Goal: Check status

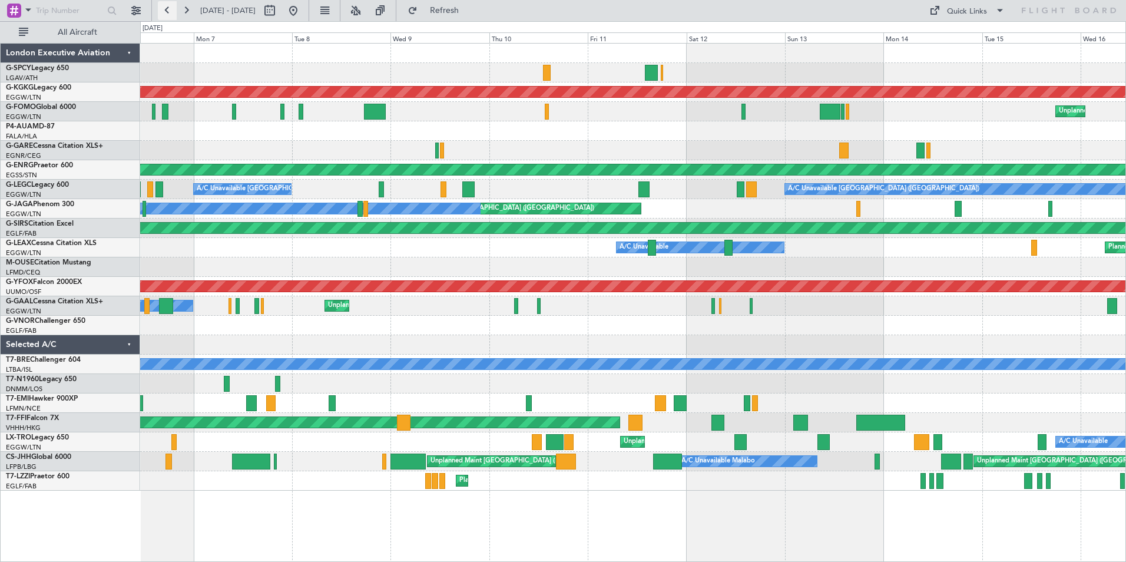
click at [170, 14] on button at bounding box center [167, 10] width 19 height 19
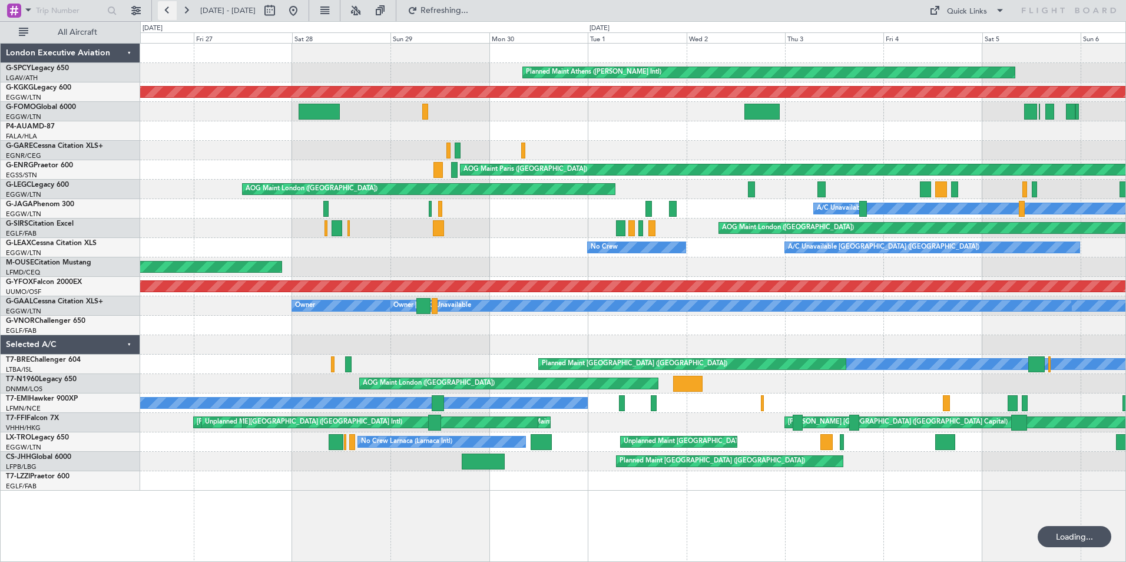
click at [170, 14] on button at bounding box center [167, 10] width 19 height 19
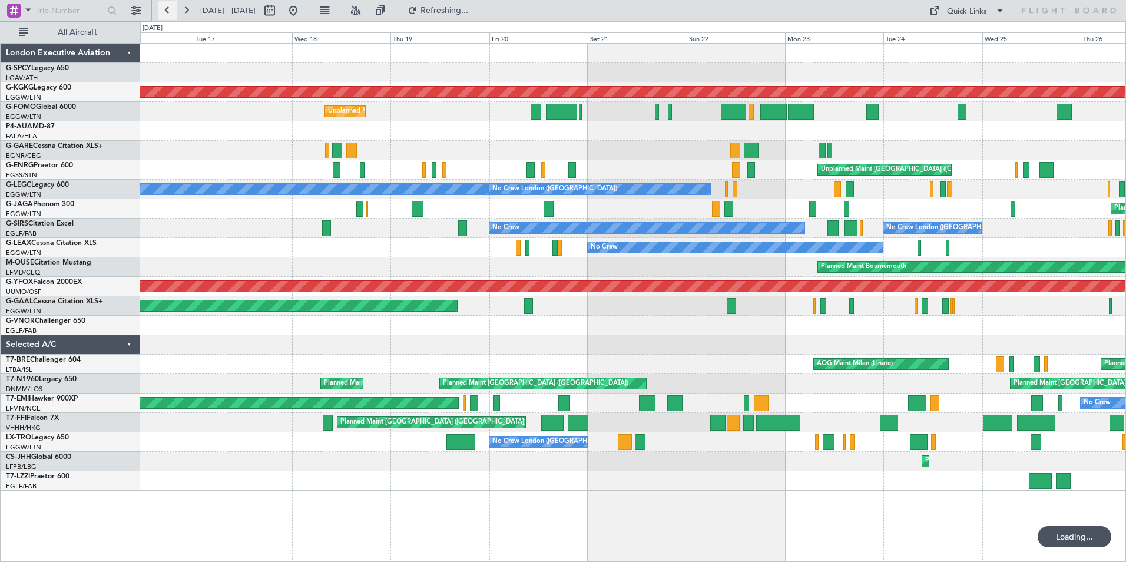
click at [170, 14] on button at bounding box center [167, 10] width 19 height 19
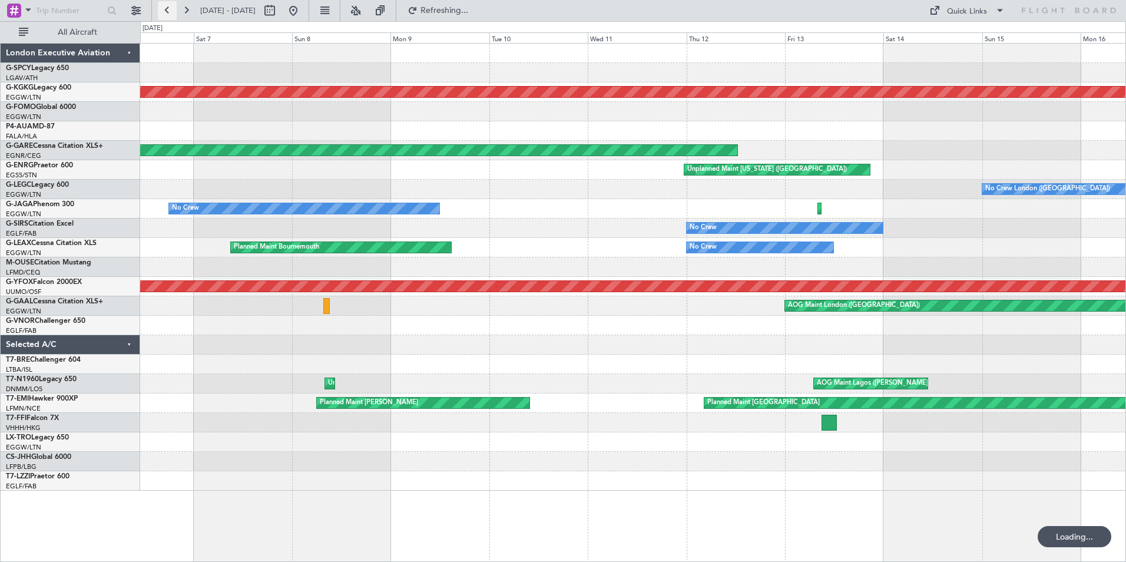
click at [170, 14] on button at bounding box center [167, 10] width 19 height 19
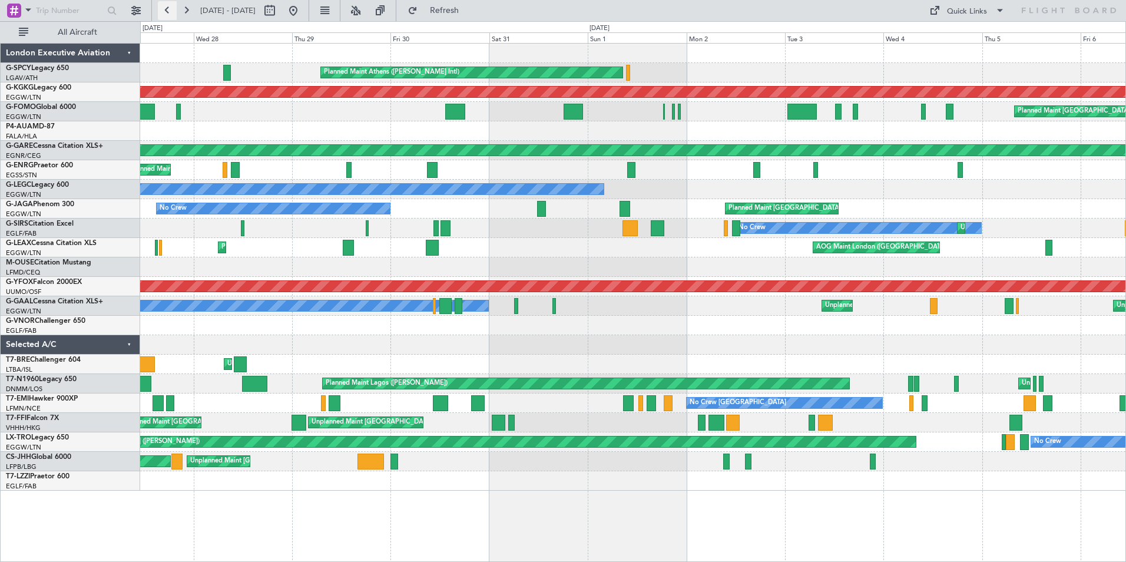
click at [164, 13] on button at bounding box center [167, 10] width 19 height 19
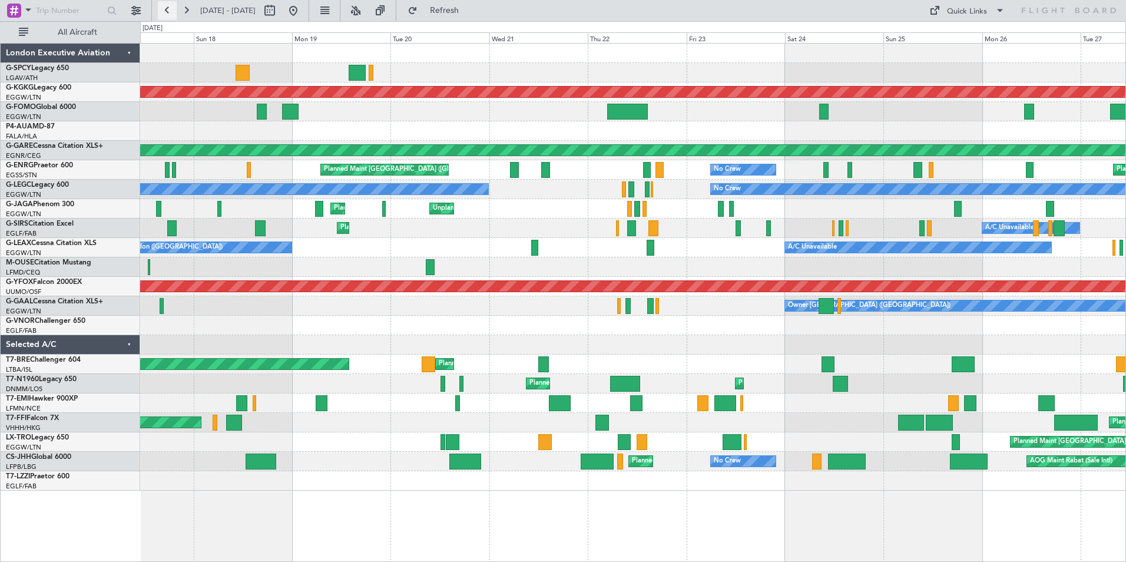
click at [164, 13] on button at bounding box center [167, 10] width 19 height 19
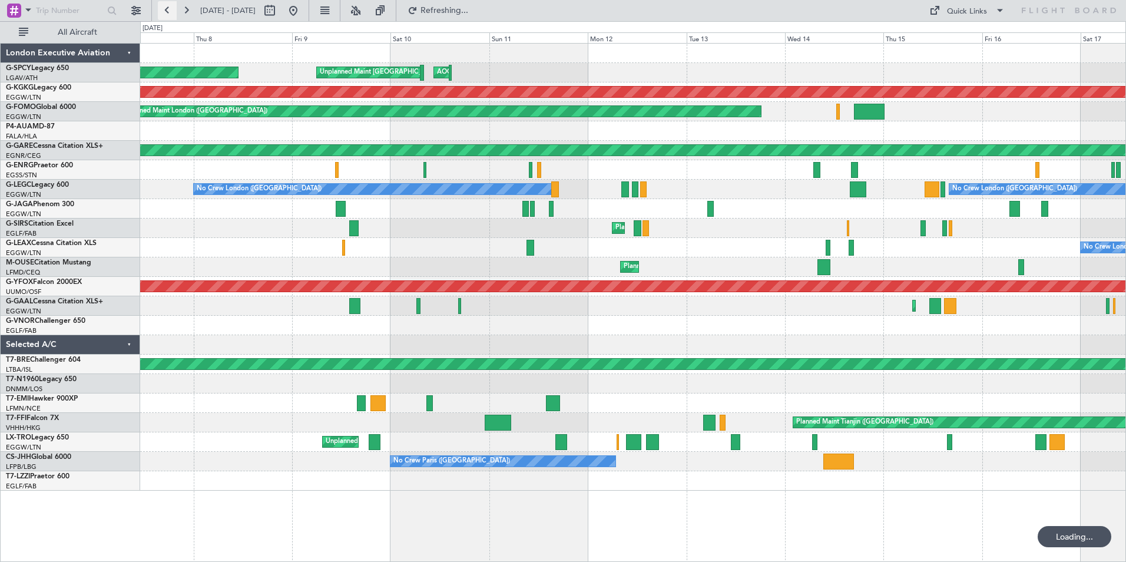
click at [164, 13] on button at bounding box center [167, 10] width 19 height 19
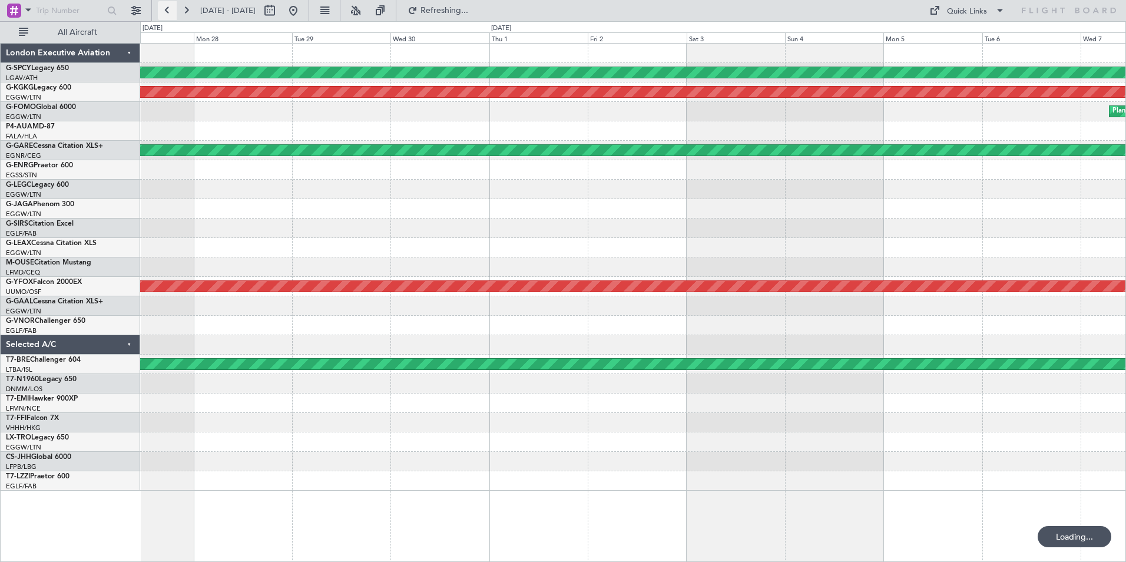
click at [164, 13] on button at bounding box center [167, 10] width 19 height 19
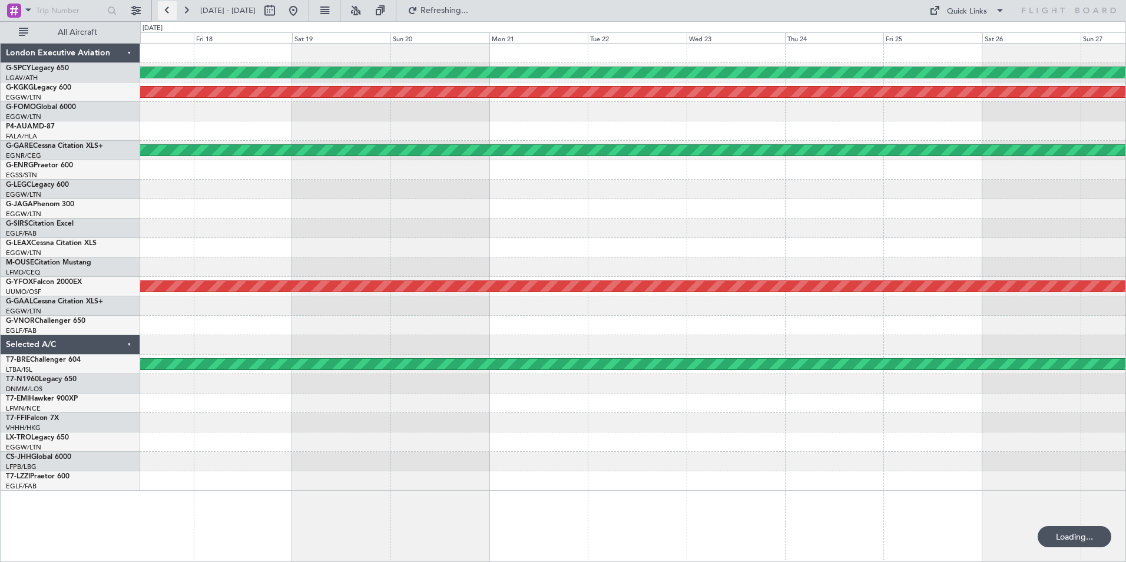
click at [164, 13] on button at bounding box center [167, 10] width 19 height 19
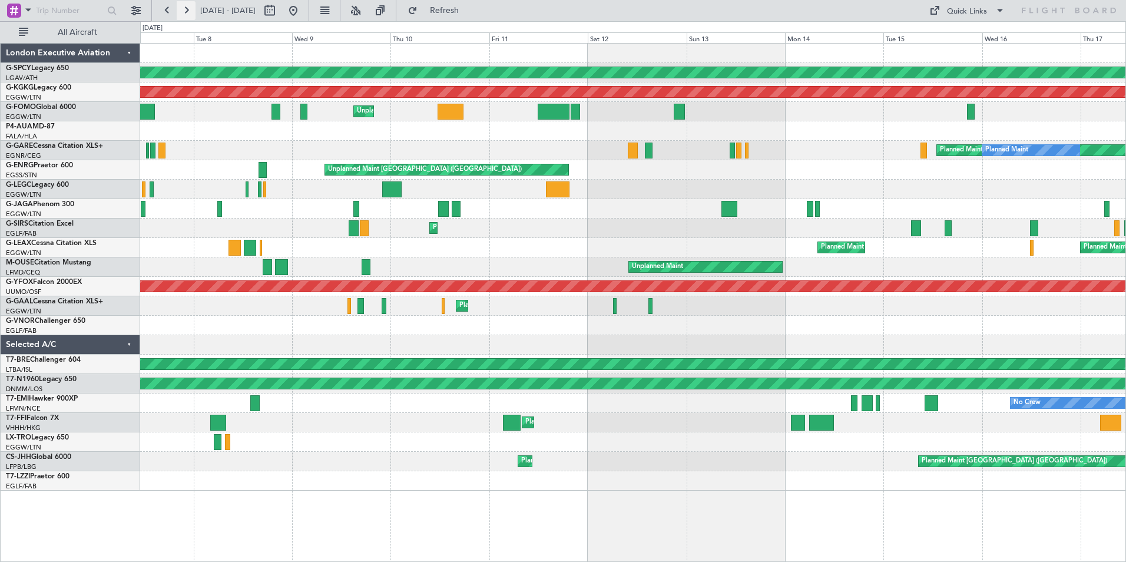
click at [188, 12] on button at bounding box center [186, 10] width 19 height 19
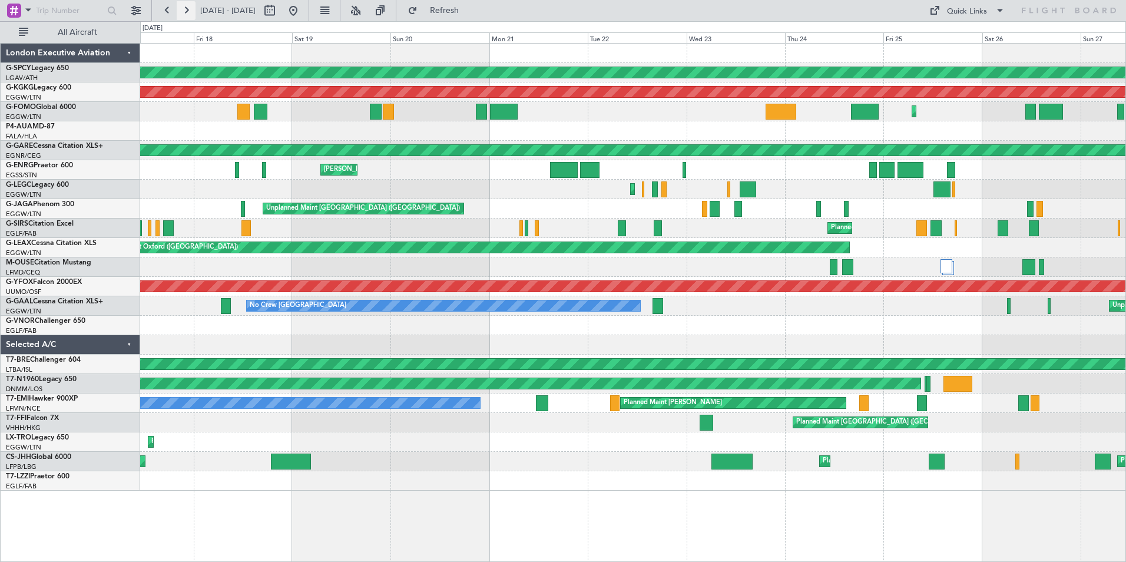
click at [191, 12] on button at bounding box center [186, 10] width 19 height 19
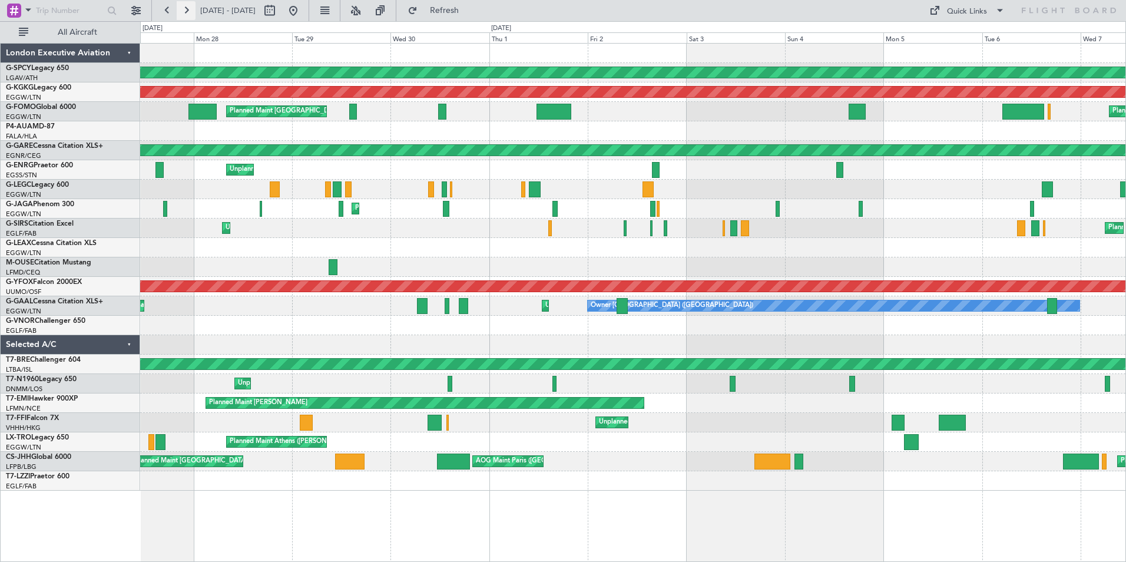
click at [191, 12] on button at bounding box center [186, 10] width 19 height 19
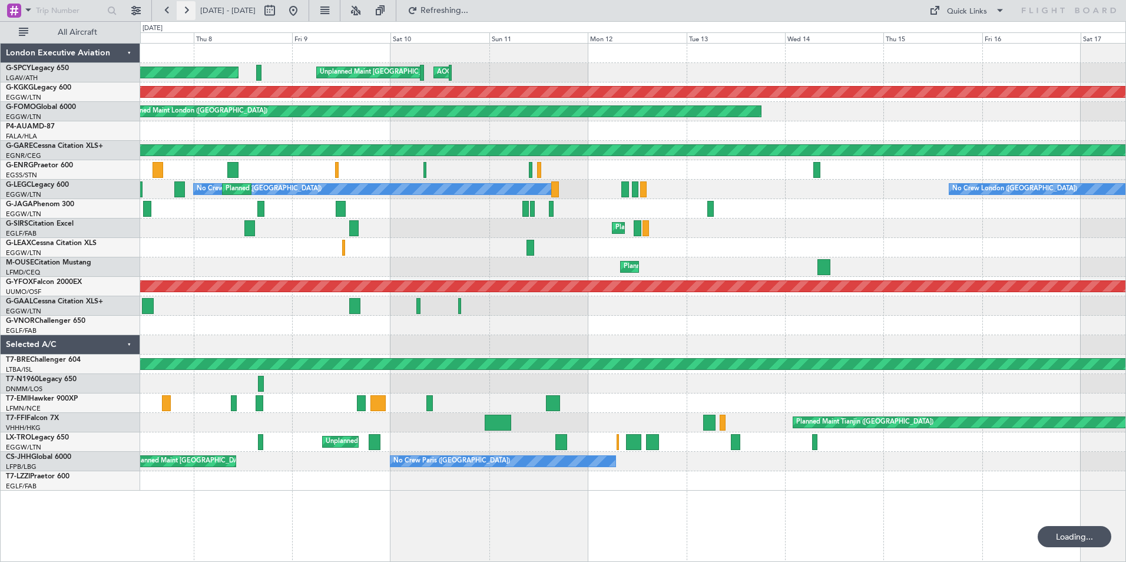
click at [191, 12] on button at bounding box center [186, 10] width 19 height 19
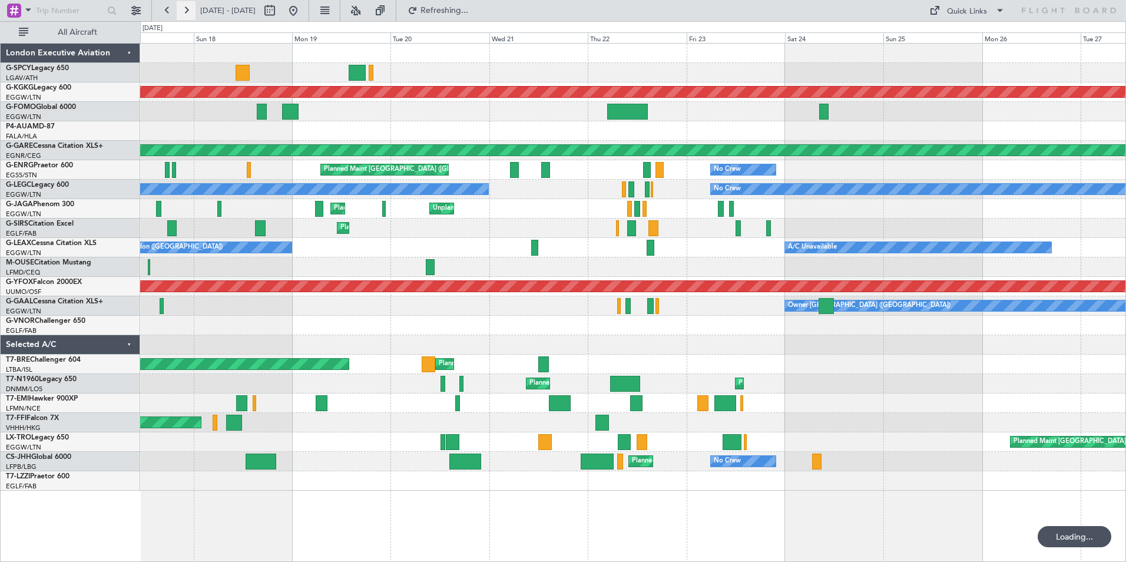
click at [191, 12] on button at bounding box center [186, 10] width 19 height 19
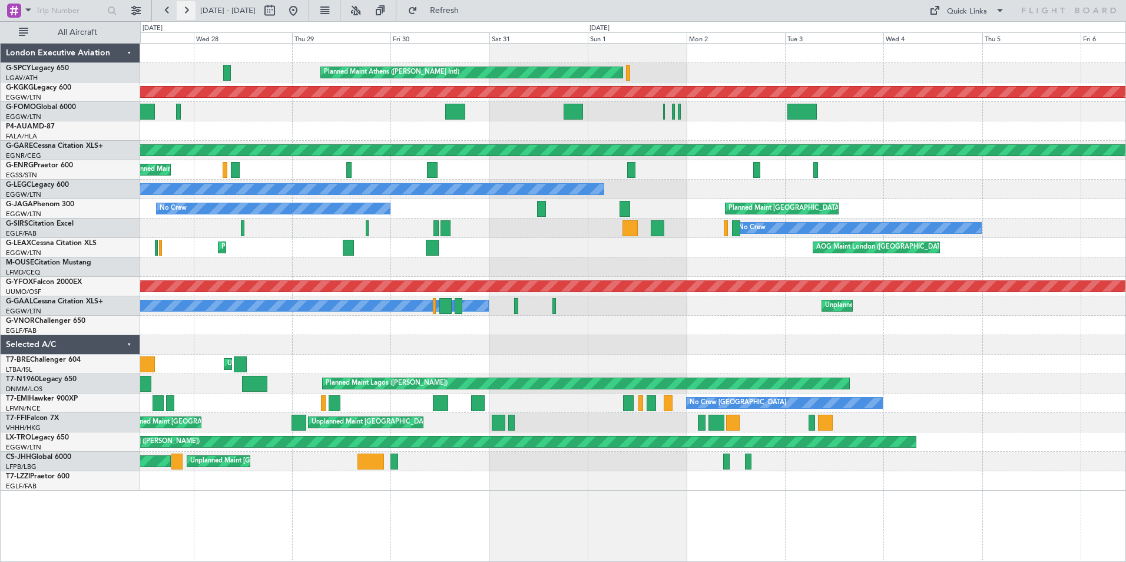
click at [191, 12] on button at bounding box center [186, 10] width 19 height 19
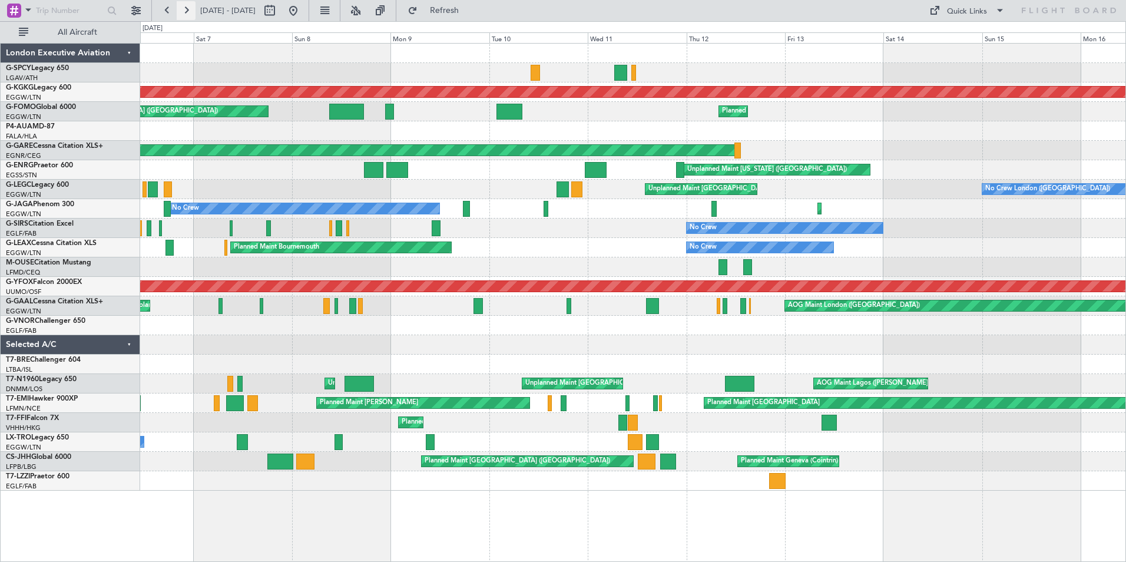
click at [191, 12] on button at bounding box center [186, 10] width 19 height 19
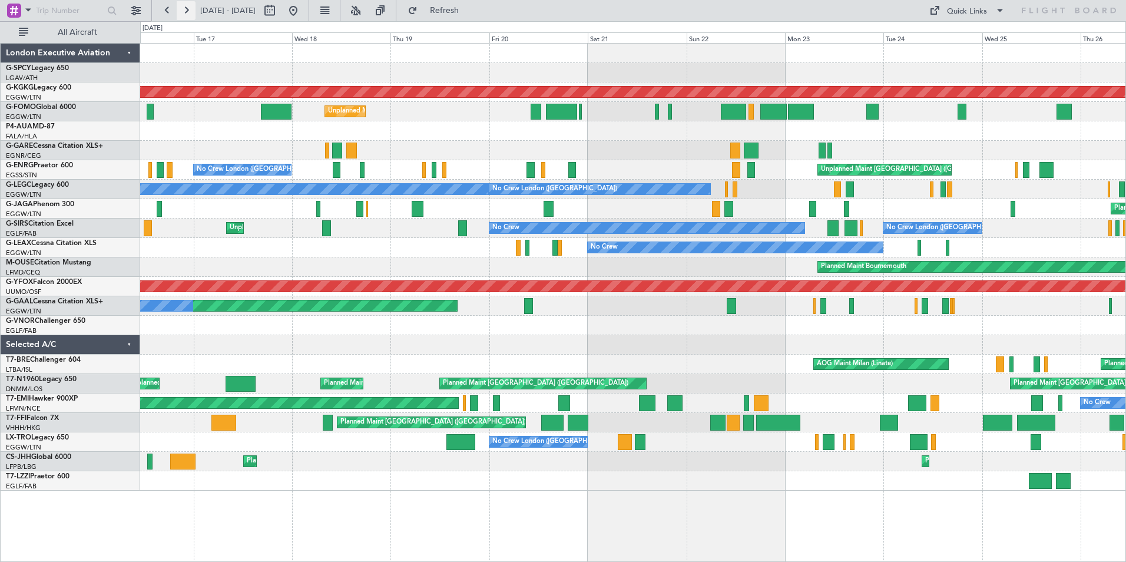
click at [191, 12] on button at bounding box center [186, 10] width 19 height 19
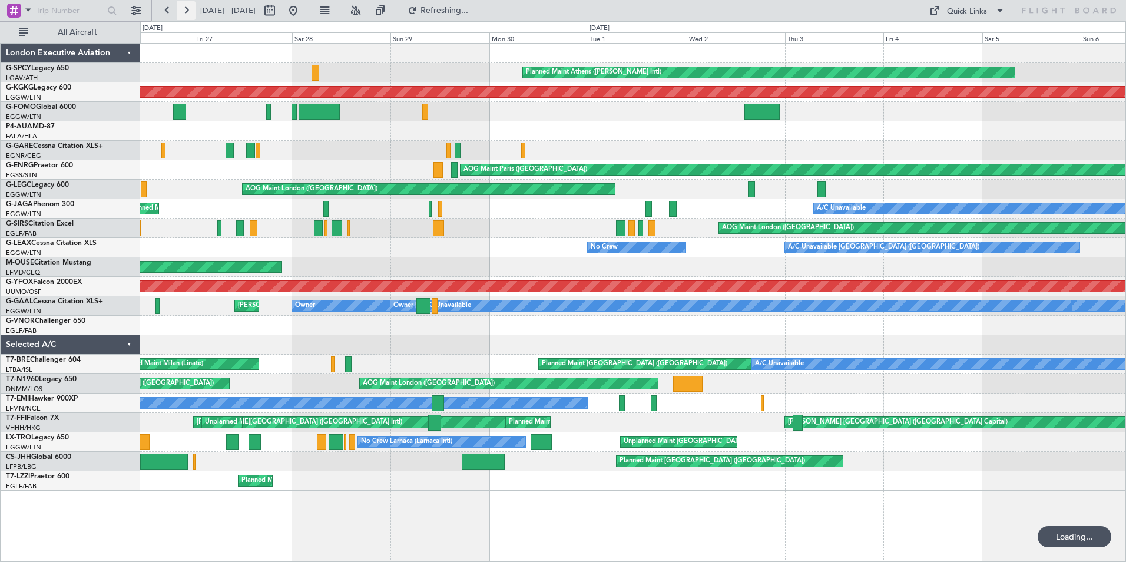
click at [191, 12] on button at bounding box center [186, 10] width 19 height 19
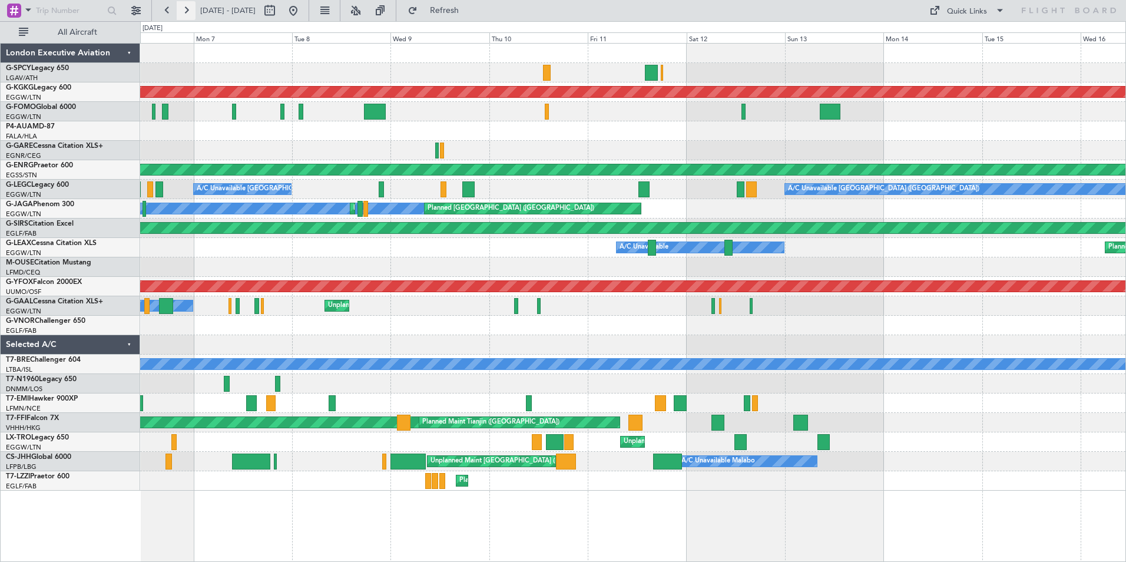
click at [191, 12] on button at bounding box center [186, 10] width 19 height 19
